Goal: Transaction & Acquisition: Purchase product/service

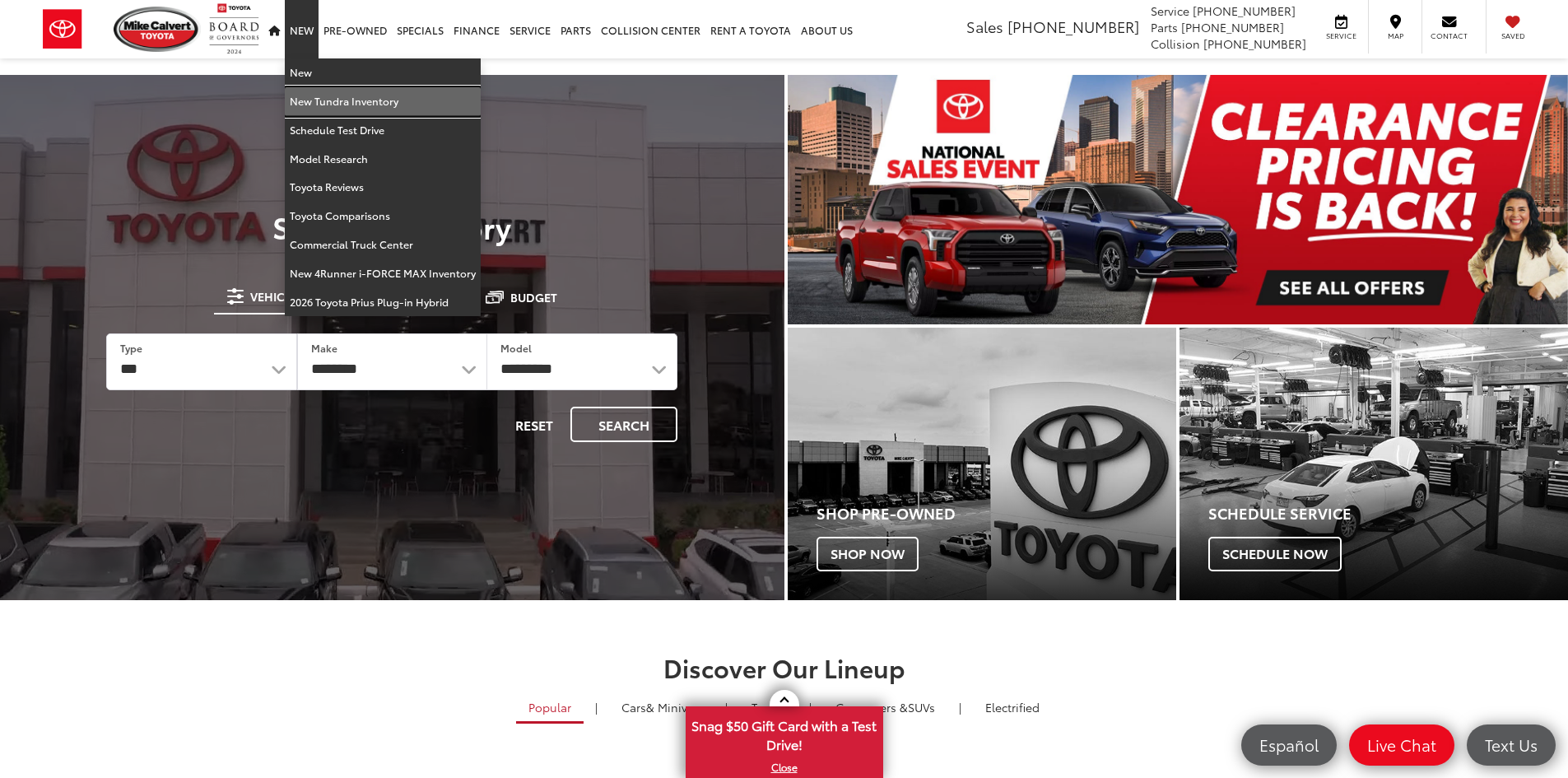
click at [321, 101] on link "New Tundra Inventory" at bounding box center [382, 102] width 196 height 29
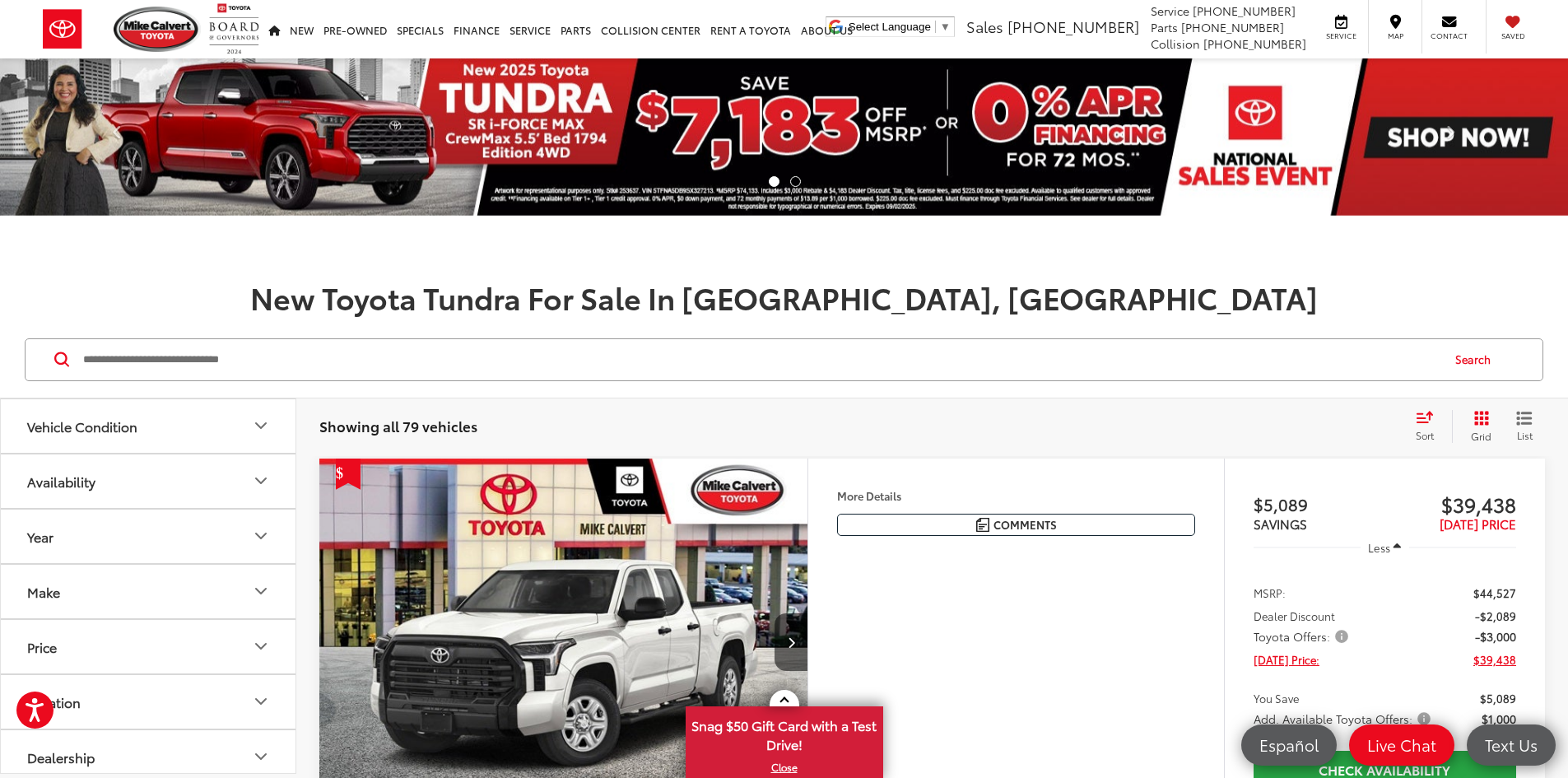
click at [1421, 420] on icon "Select sort value" at bounding box center [1424, 417] width 18 height 12
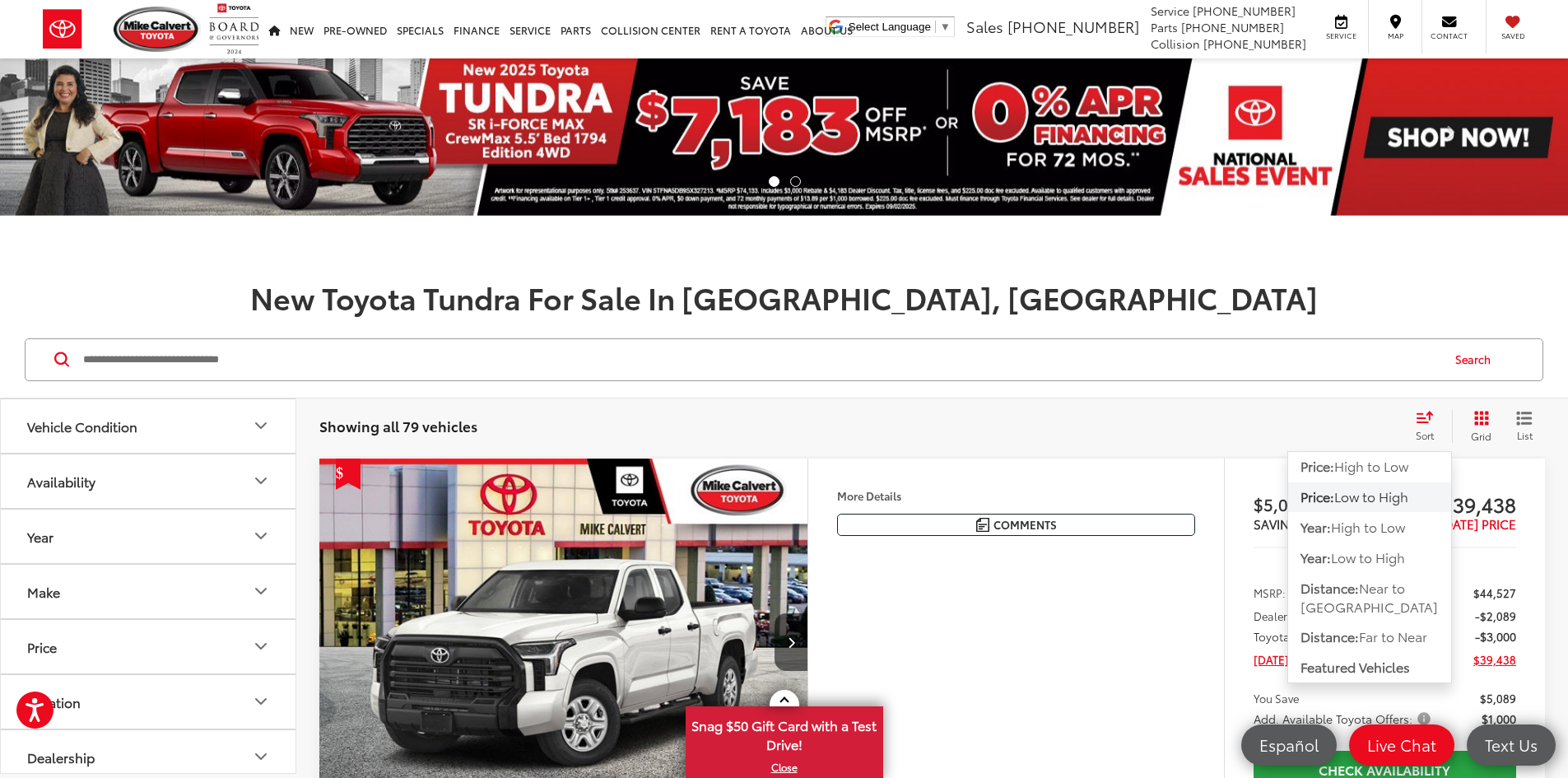
click at [1357, 493] on span "Low to High" at bounding box center [1371, 496] width 74 height 19
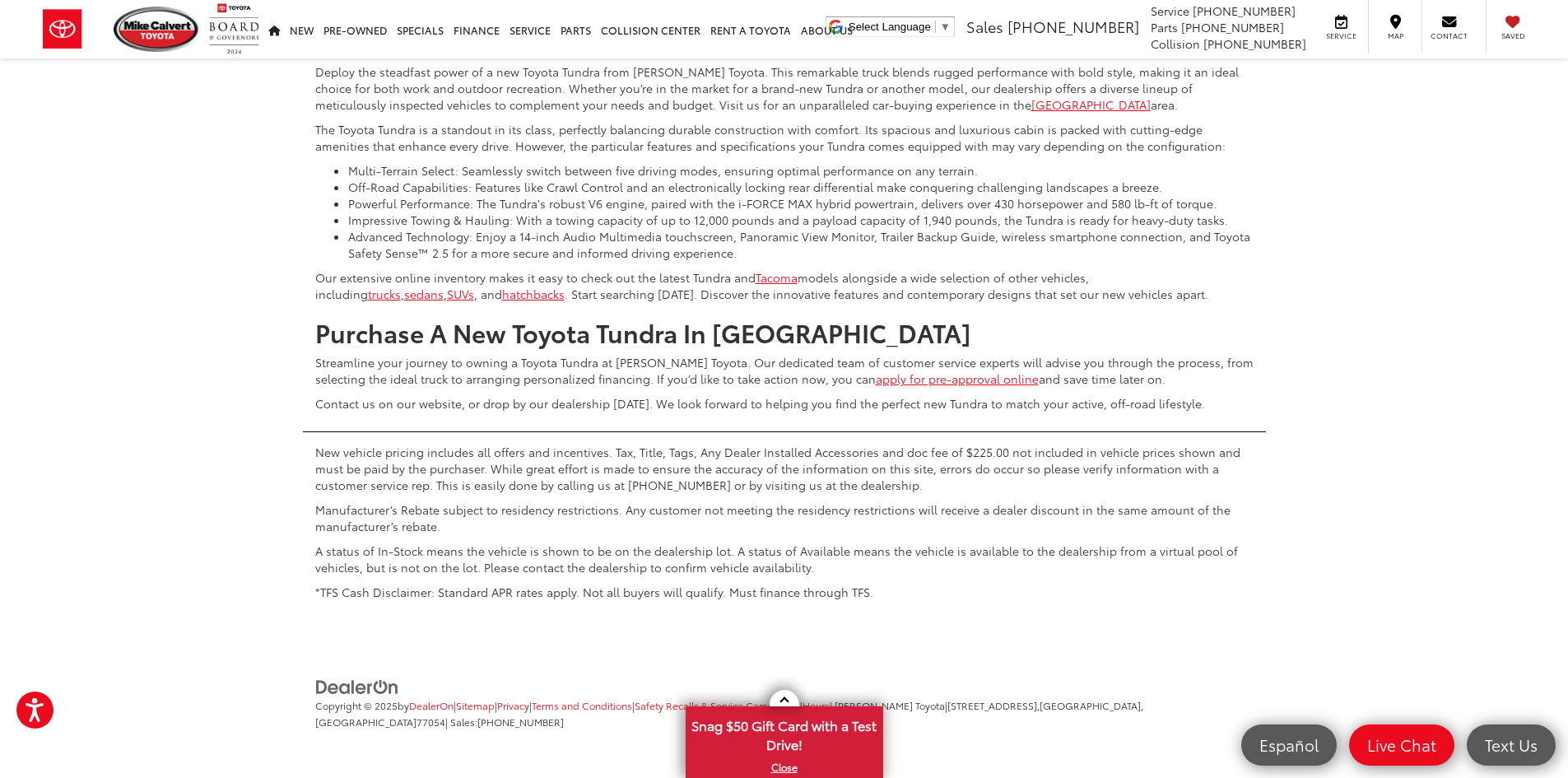
scroll to position [7994, 0]
click at [1479, 103] on button "Show: 48" at bounding box center [1500, 87] width 89 height 30
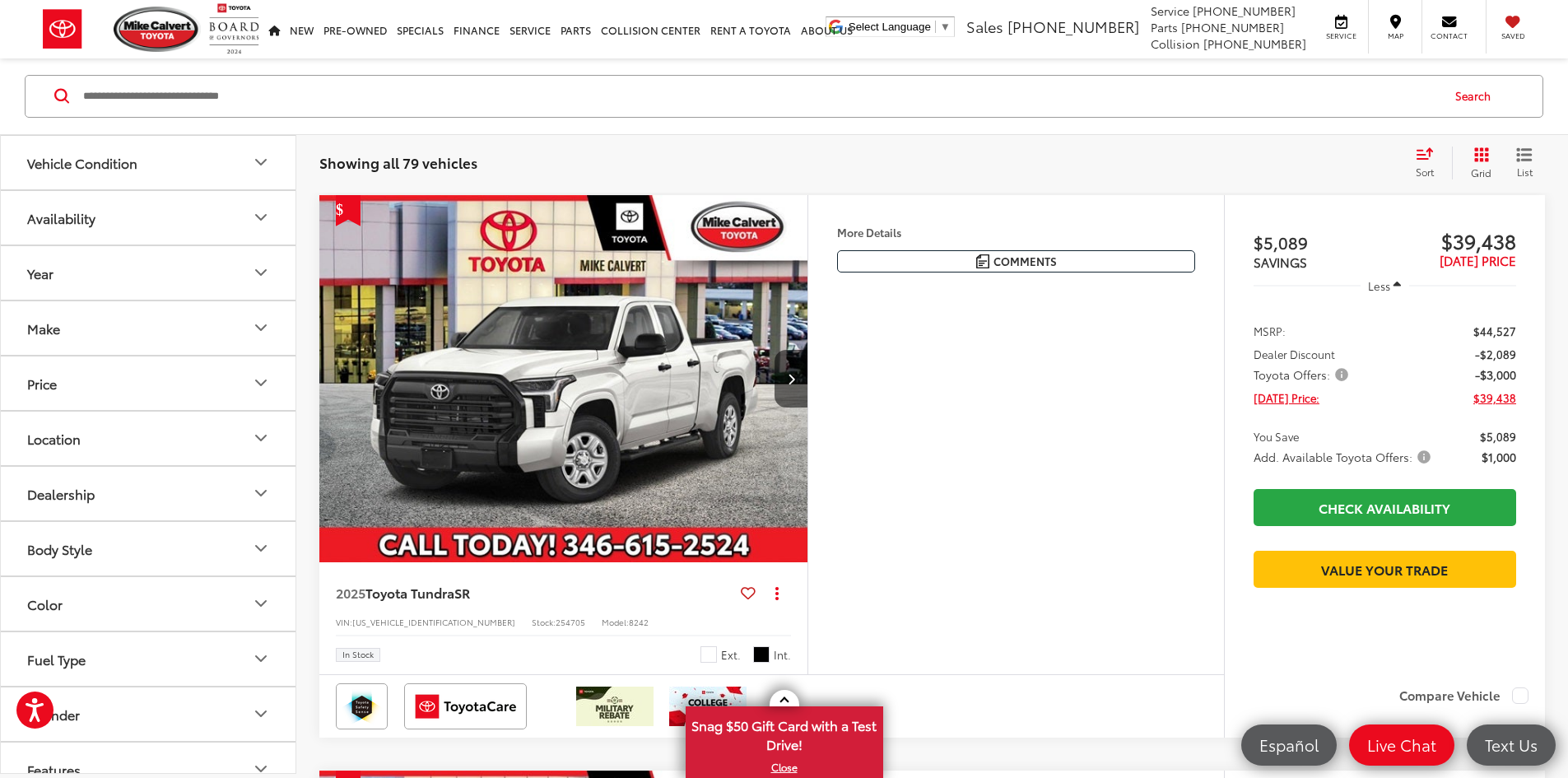
scroll to position [675, 0]
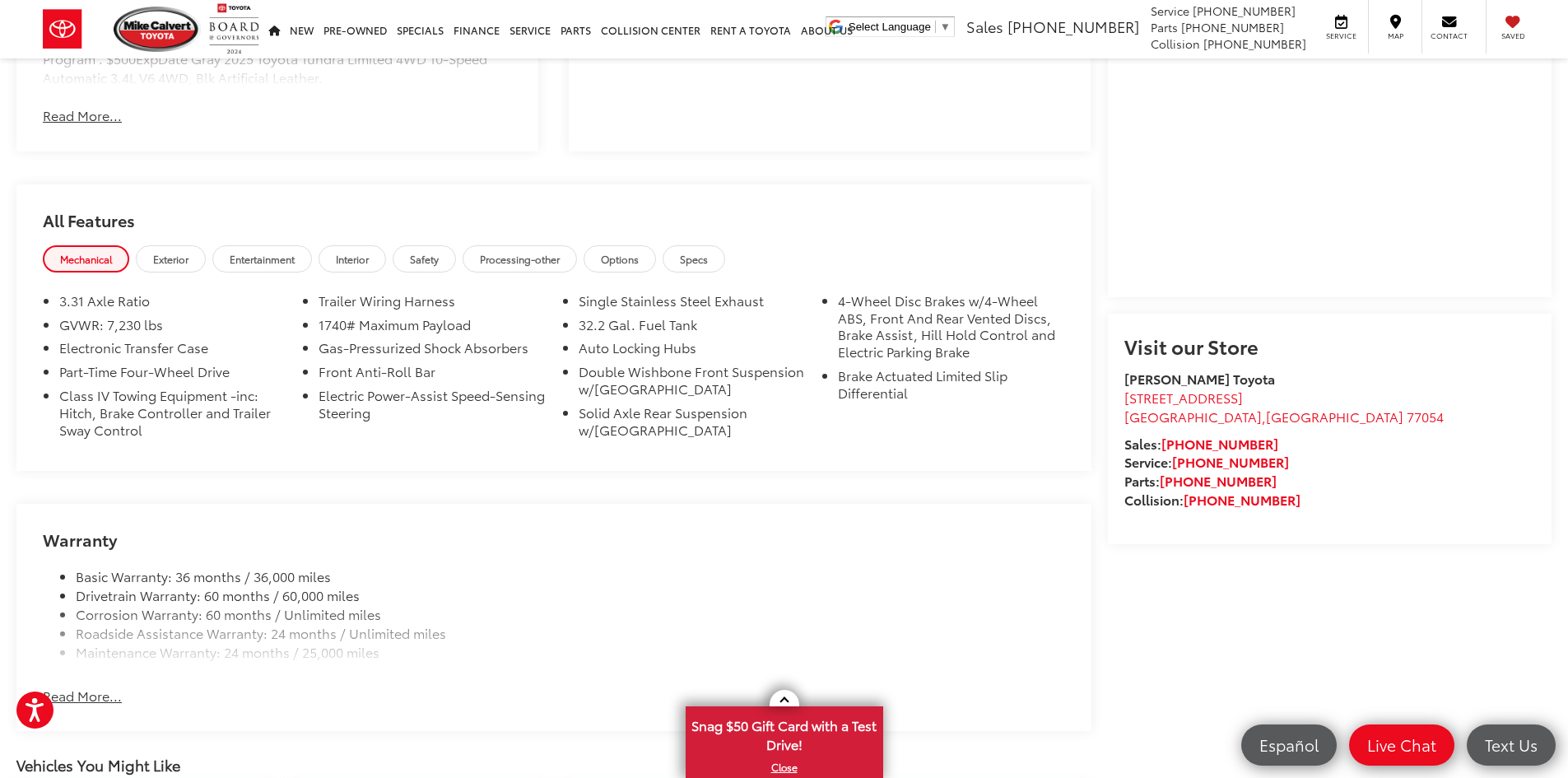
scroll to position [1316, 0]
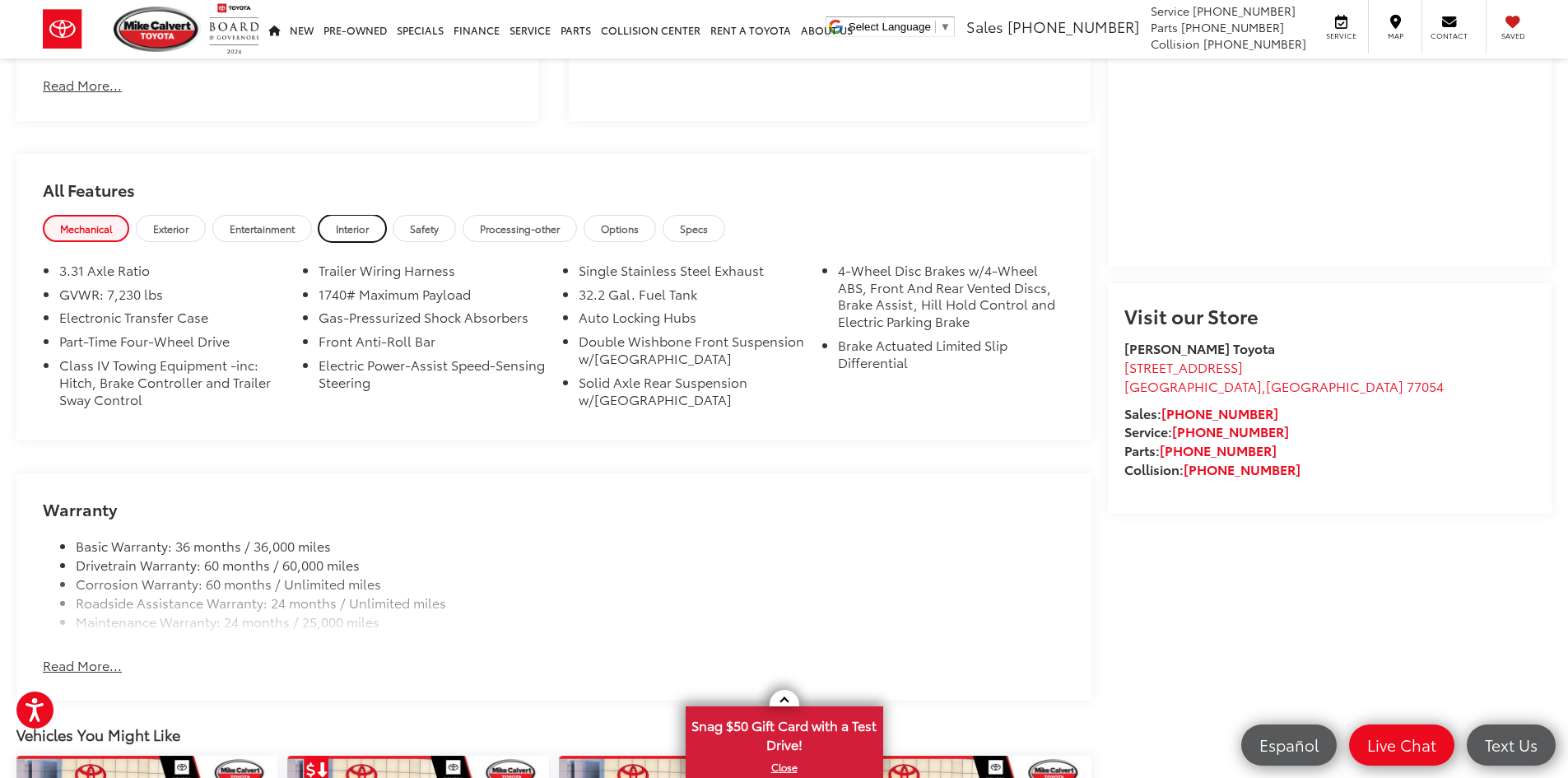
click at [355, 224] on span "Interior" at bounding box center [352, 228] width 33 height 14
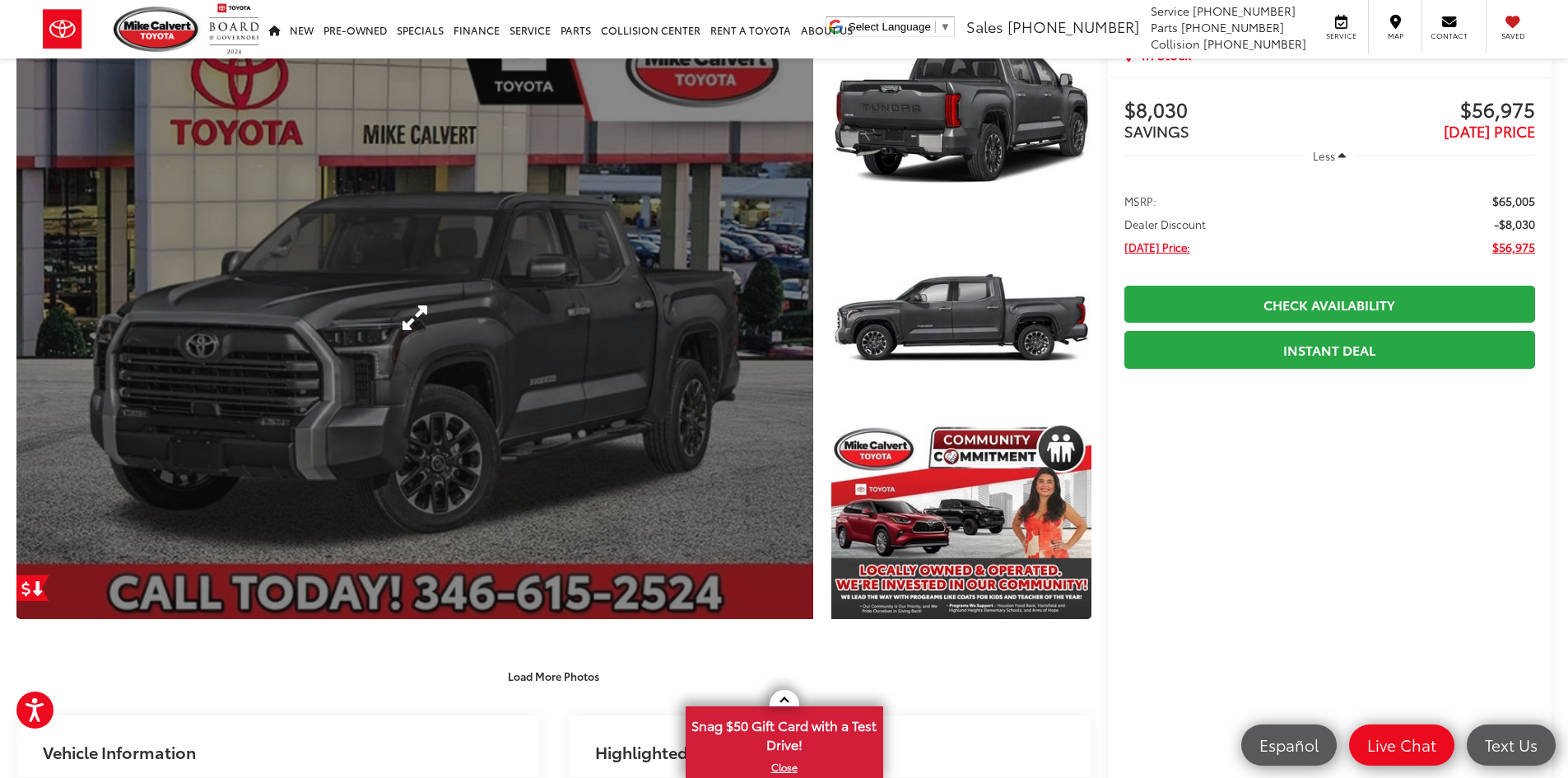
scroll to position [0, 0]
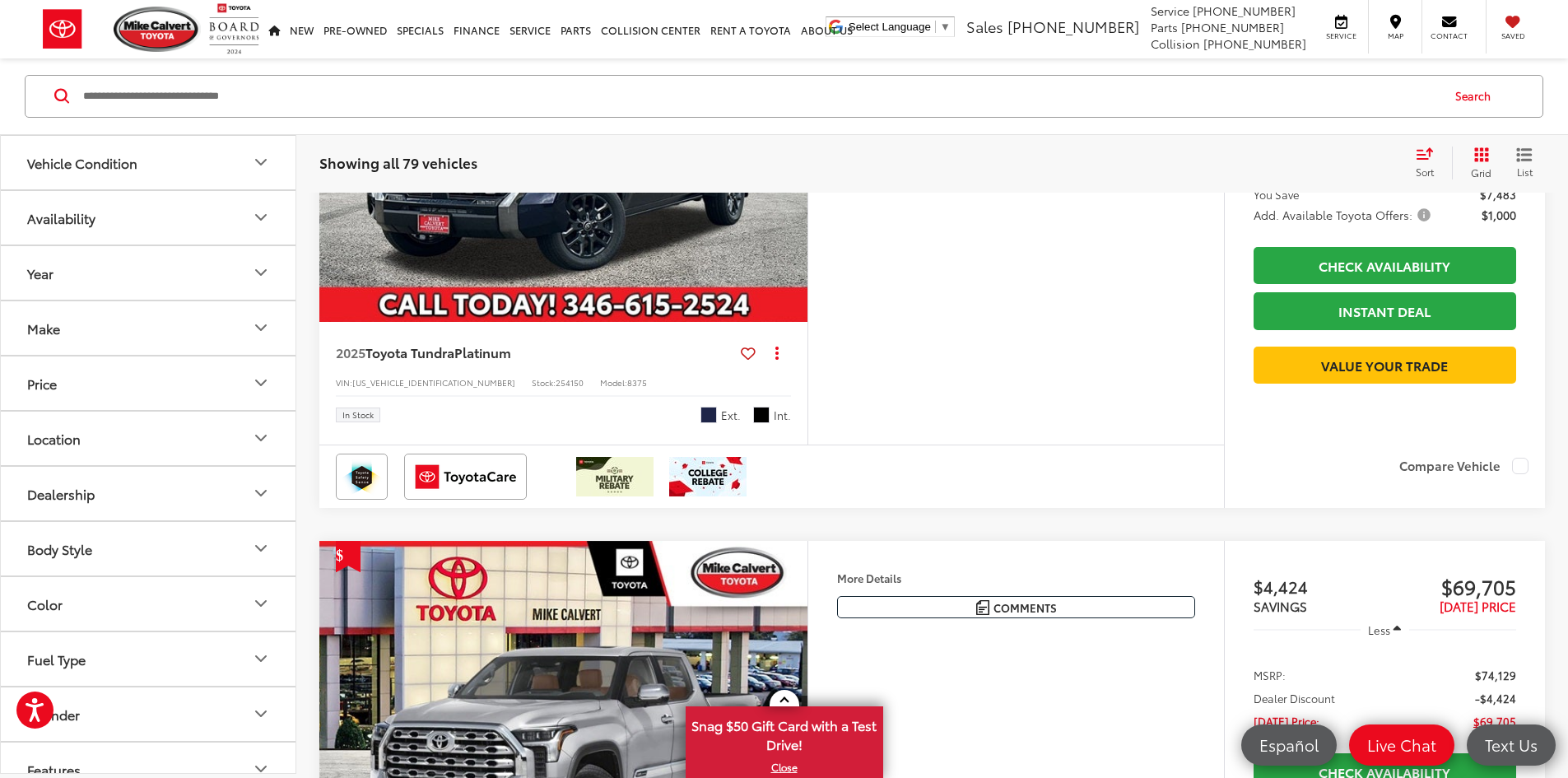
scroll to position [13301, 0]
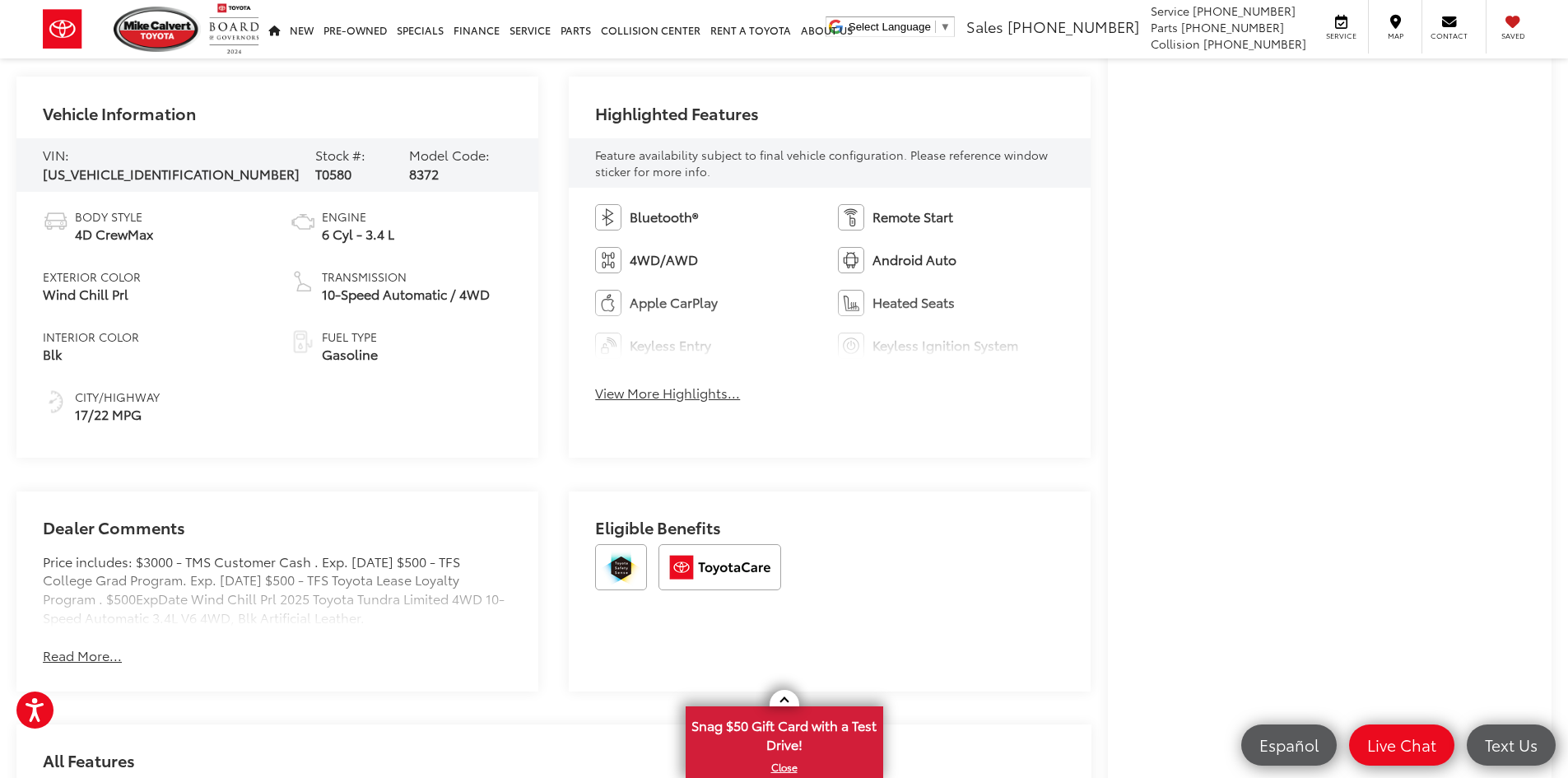
scroll to position [658, 0]
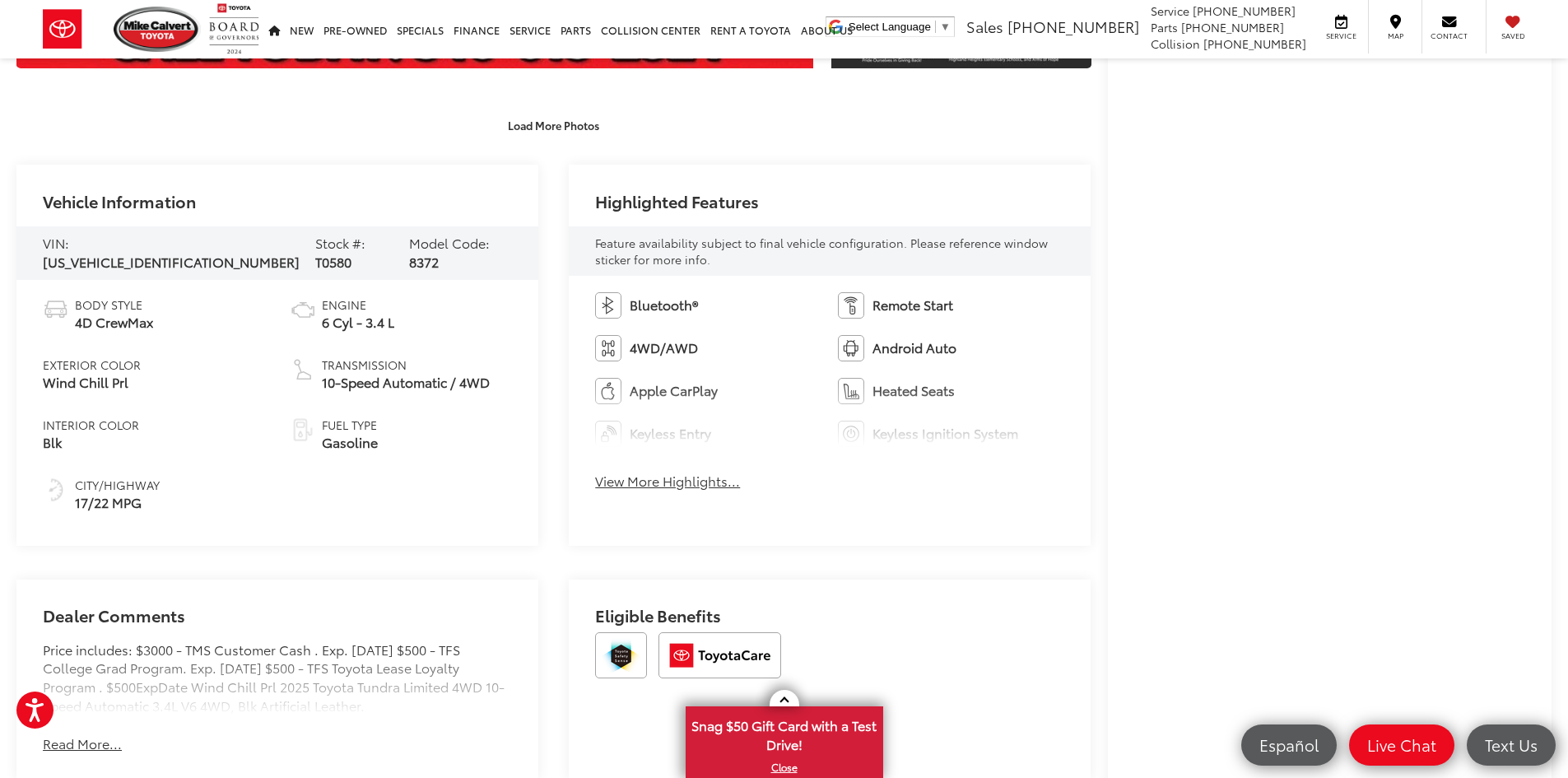
click at [633, 482] on button "View More Highlights..." at bounding box center [667, 481] width 145 height 19
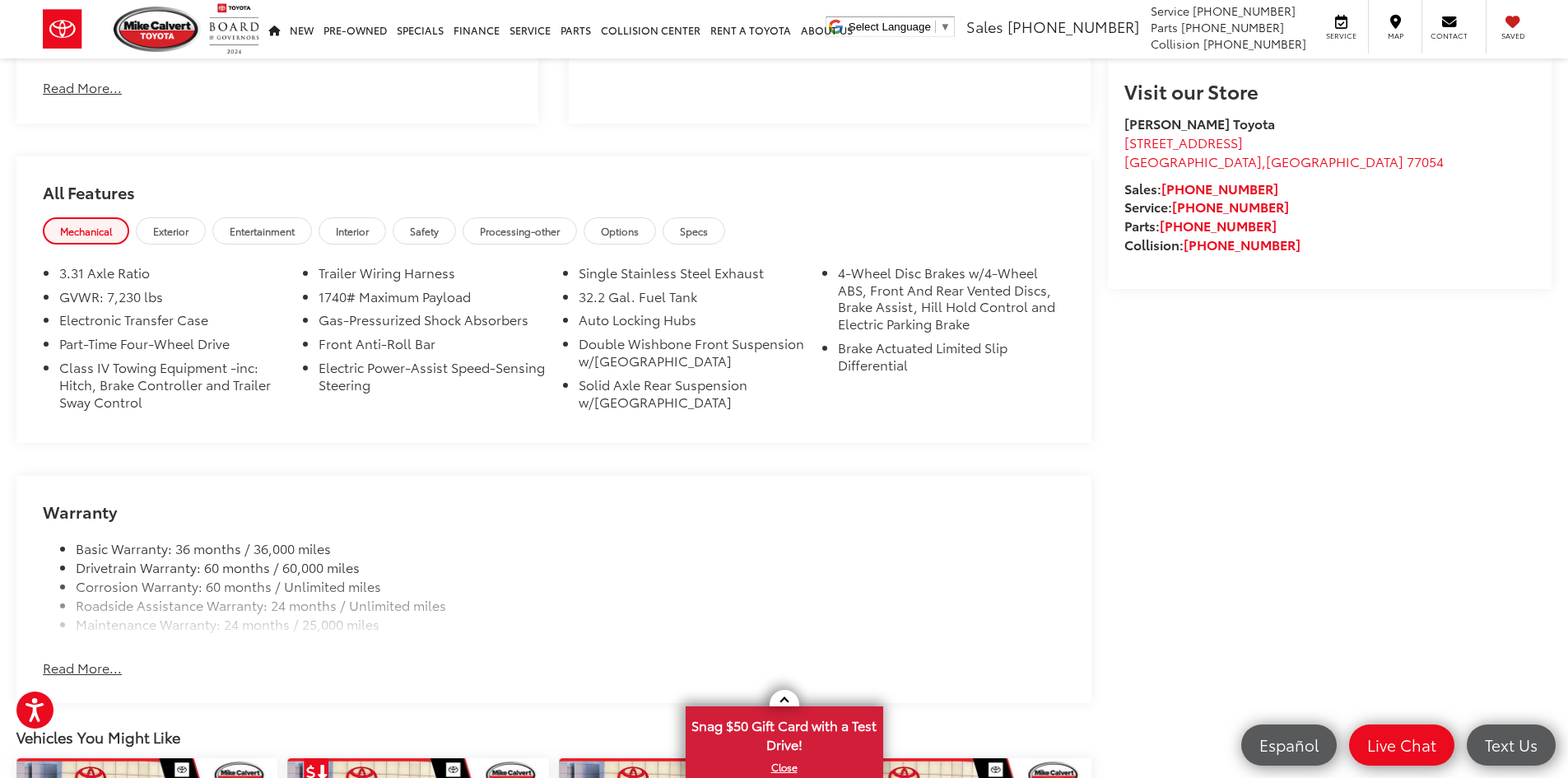
scroll to position [1316, 0]
